Goal: Task Accomplishment & Management: Use online tool/utility

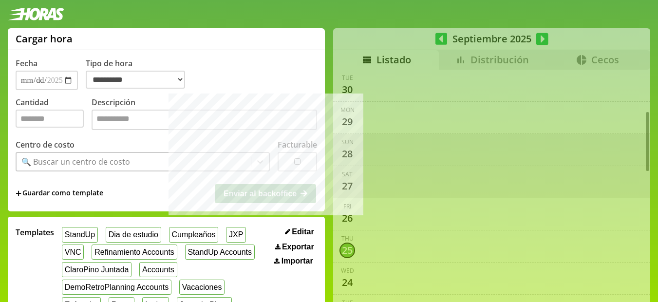
select select "**********"
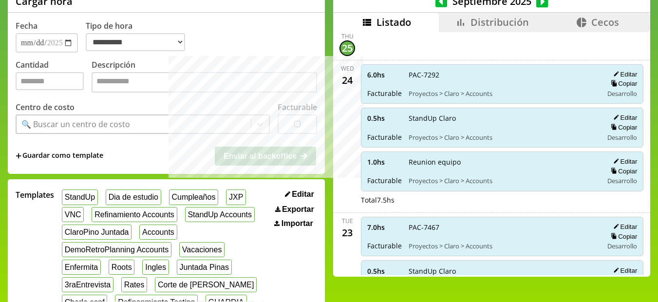
scroll to position [33, 0]
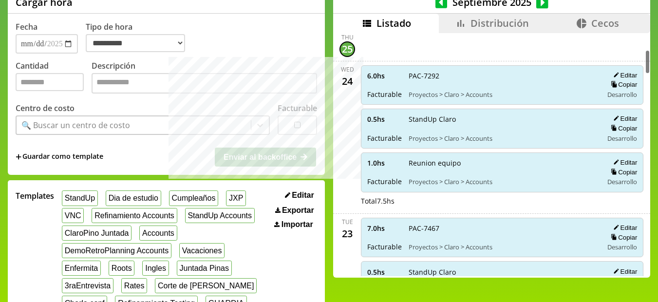
click at [525, 19] on li "Distribución" at bounding box center [492, 23] width 106 height 19
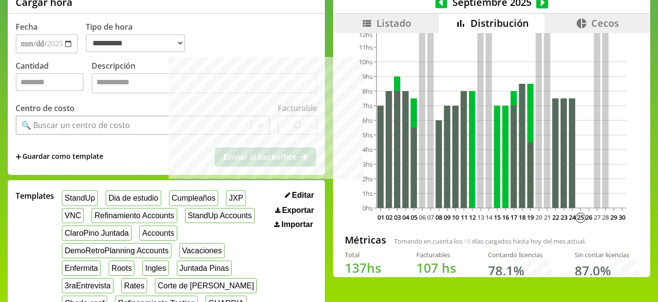
scroll to position [58, 0]
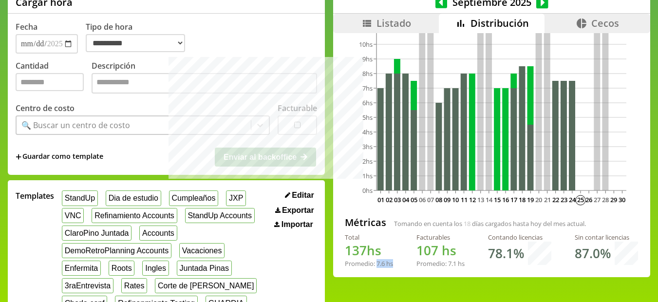
drag, startPoint x: 374, startPoint y: 258, endPoint x: 391, endPoint y: 263, distance: 17.9
click at [390, 262] on div "Total 137 hs Promedio: 7.6 hs Facturables 107 hs Promedio: 7.1 hs Contando lice…" at bounding box center [492, 254] width 294 height 43
click at [391, 263] on div "Total 137 hs Promedio: 7.6 hs Facturables 107 hs Promedio: 7.1 hs Contando lice…" at bounding box center [492, 254] width 294 height 43
drag, startPoint x: 372, startPoint y: 251, endPoint x: 384, endPoint y: 257, distance: 13.1
click at [384, 259] on div "Promedio: 7.6 hs" at bounding box center [369, 263] width 48 height 9
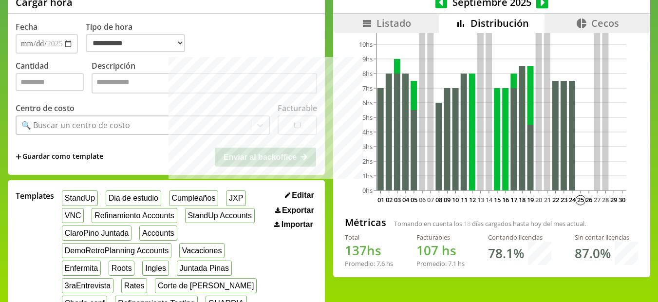
click at [385, 263] on div "Promedio: 7.6 hs" at bounding box center [369, 263] width 48 height 9
click at [438, 5] on icon at bounding box center [441, 3] width 12 height 14
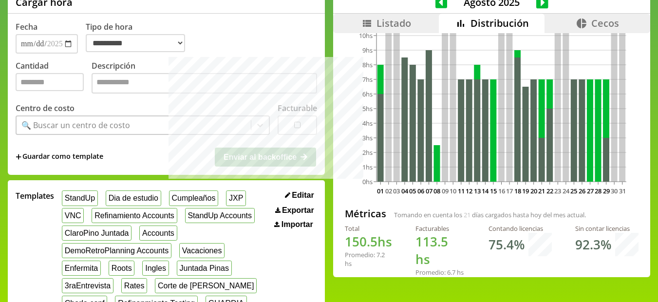
click at [438, 5] on icon at bounding box center [441, 3] width 12 height 14
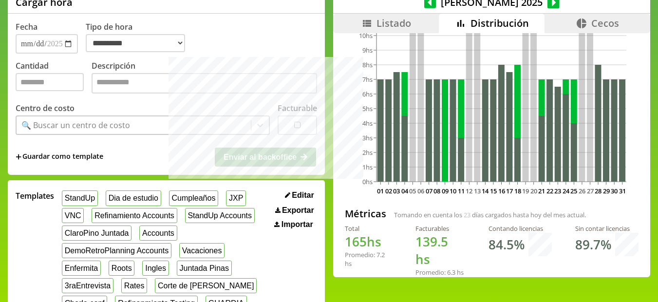
click at [547, 5] on icon at bounding box center [553, 2] width 12 height 12
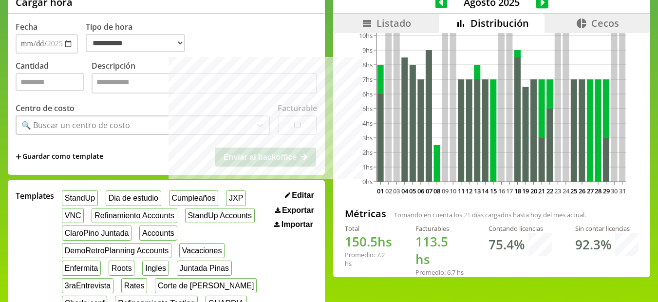
click at [537, 5] on icon at bounding box center [542, 2] width 12 height 12
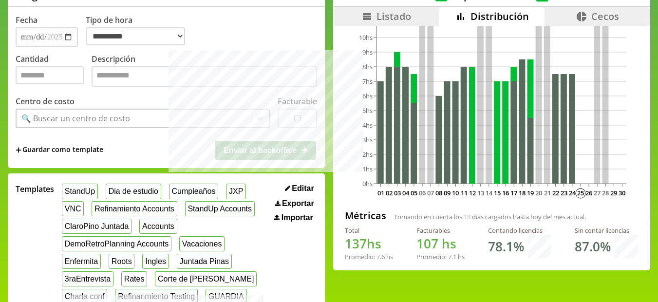
scroll to position [0, 0]
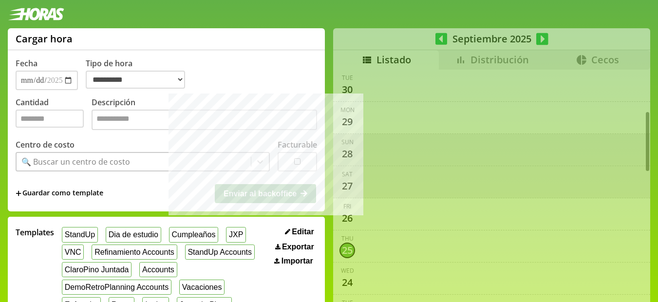
select select "**********"
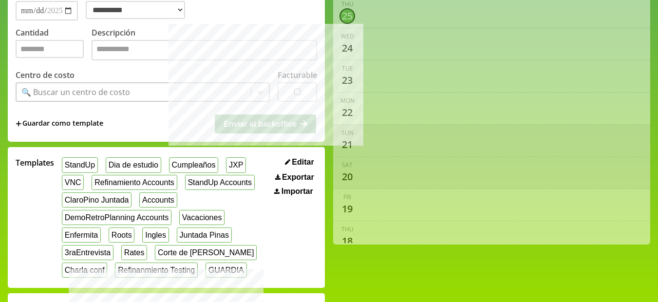
scroll to position [34, 0]
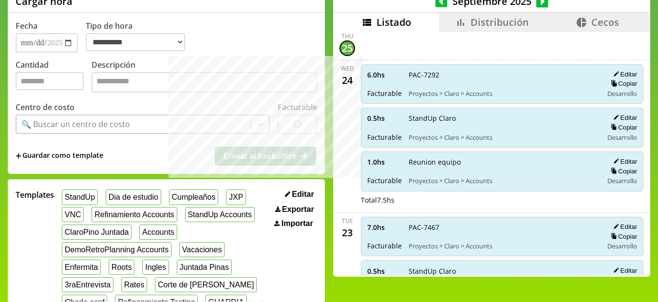
click at [519, 16] on span "Distribución" at bounding box center [499, 22] width 58 height 13
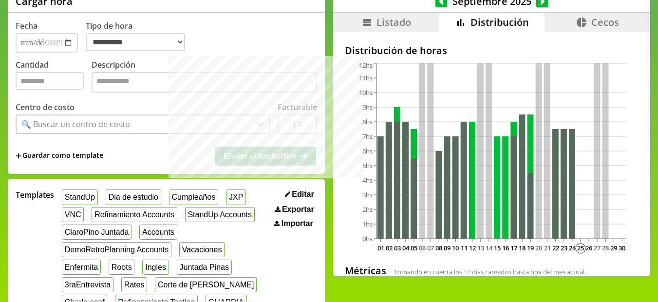
click at [437, 6] on icon at bounding box center [441, 1] width 12 height 12
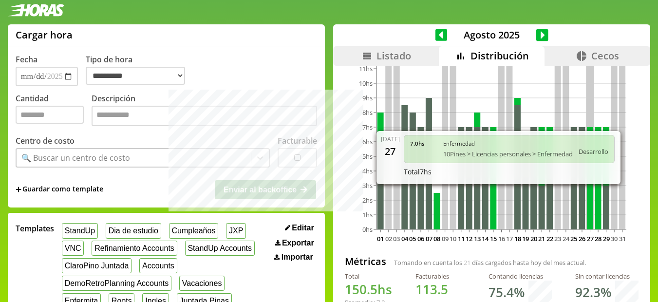
scroll to position [17, 0]
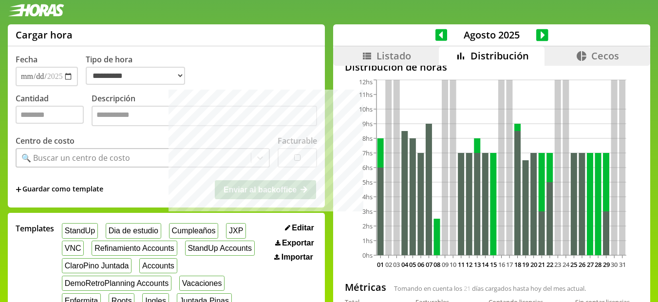
click at [546, 55] on li "Cecos" at bounding box center [598, 55] width 106 height 19
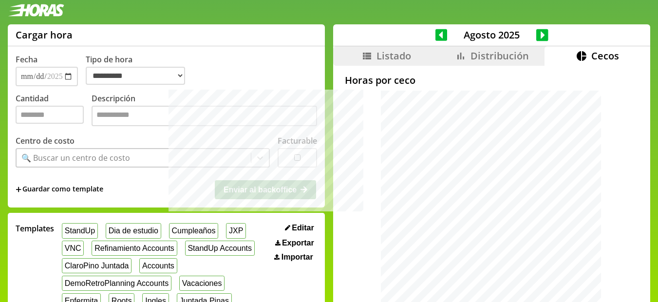
click at [465, 55] on li "Distribución" at bounding box center [492, 55] width 106 height 19
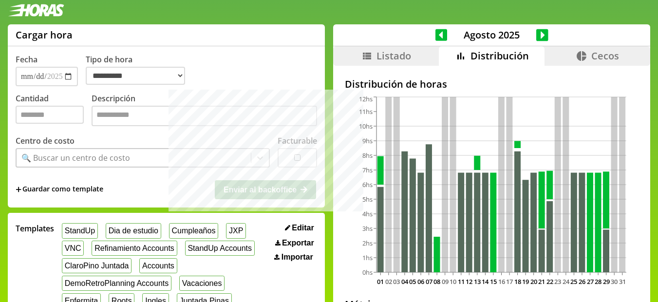
click at [536, 39] on icon at bounding box center [542, 35] width 12 height 12
